Goal: Check status: Check status

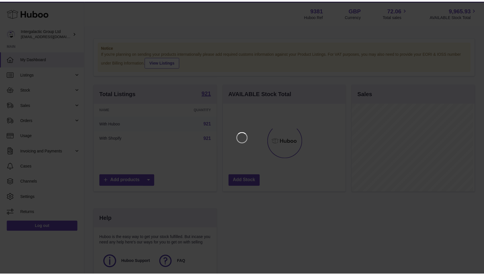
scroll to position [88, 124]
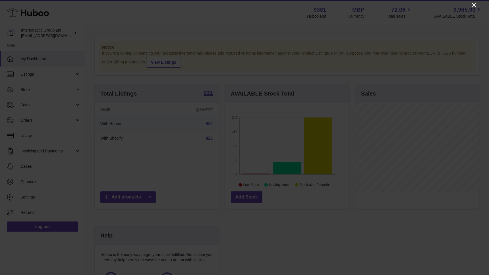
click at [478, 5] on icon "Close" at bounding box center [474, 5] width 7 height 7
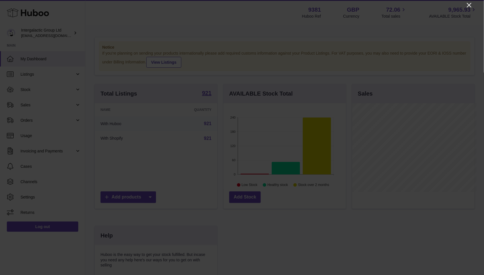
scroll to position [284353, 284320]
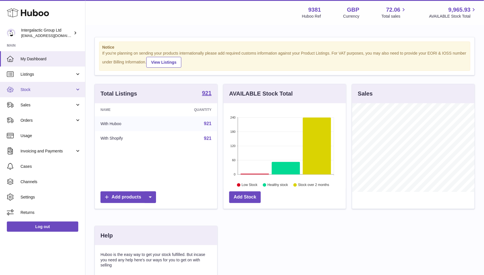
click at [34, 93] on link "Stock" at bounding box center [42, 89] width 85 height 15
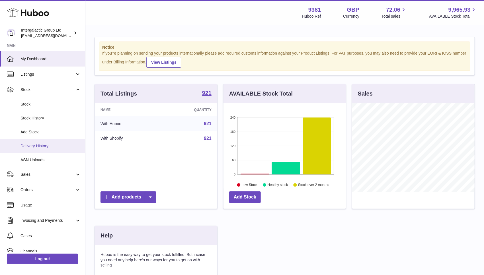
click at [42, 143] on span "Delivery History" at bounding box center [50, 145] width 60 height 5
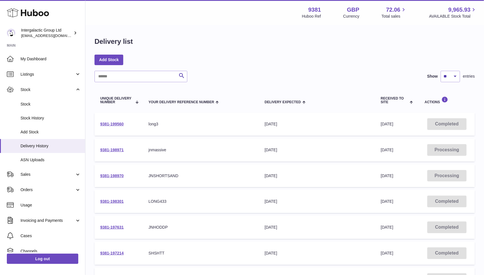
click at [147, 118] on td "Your Delivery Reference Number long3" at bounding box center [201, 124] width 116 height 23
click at [113, 149] on link "9381-198971" at bounding box center [112, 150] width 24 height 5
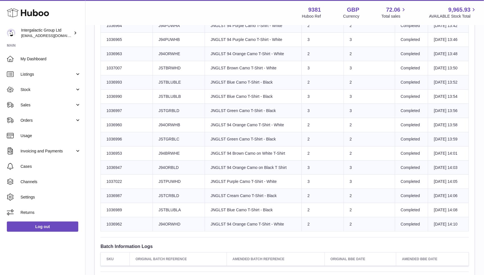
scroll to position [753, 0]
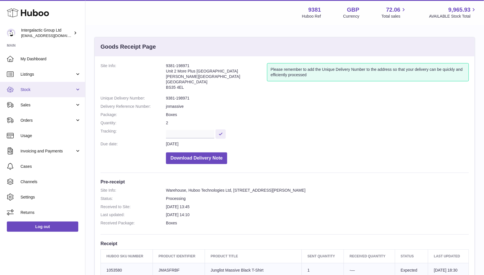
click at [46, 89] on span "Stock" at bounding box center [47, 89] width 54 height 5
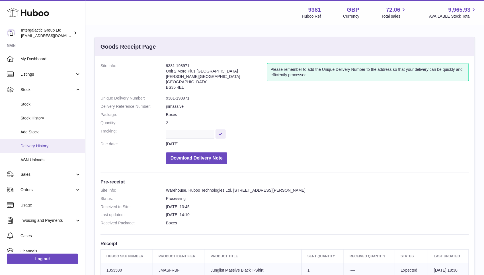
click at [41, 143] on link "Delivery History" at bounding box center [42, 146] width 85 height 14
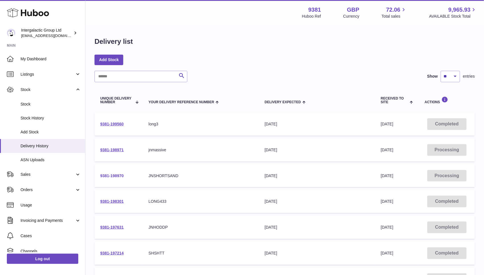
click at [114, 174] on link "9381-198970" at bounding box center [112, 176] width 24 height 5
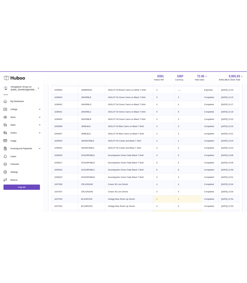
scroll to position [649, 0]
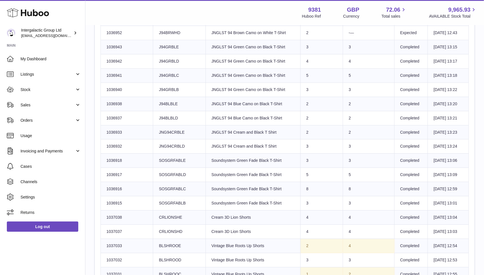
drag, startPoint x: 184, startPoint y: 172, endPoint x: 157, endPoint y: 173, distance: 26.8
click at [157, 173] on td "Client Identifier SOSGRFABLD" at bounding box center [179, 175] width 52 height 14
copy td "SOSGRFABLD"
